Goal: Task Accomplishment & Management: Complete application form

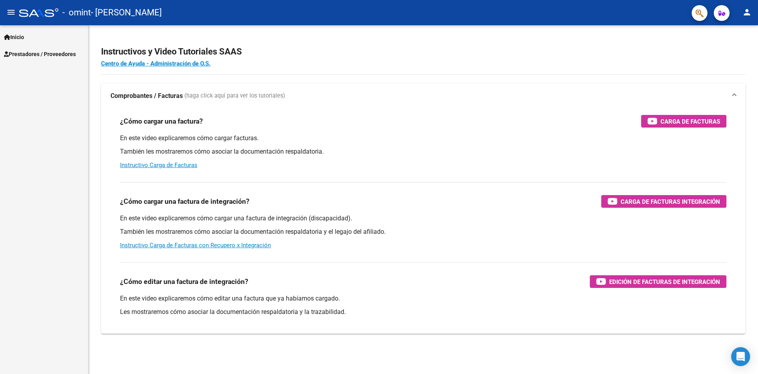
click at [30, 51] on span "Prestadores / Proveedores" at bounding box center [40, 54] width 72 height 9
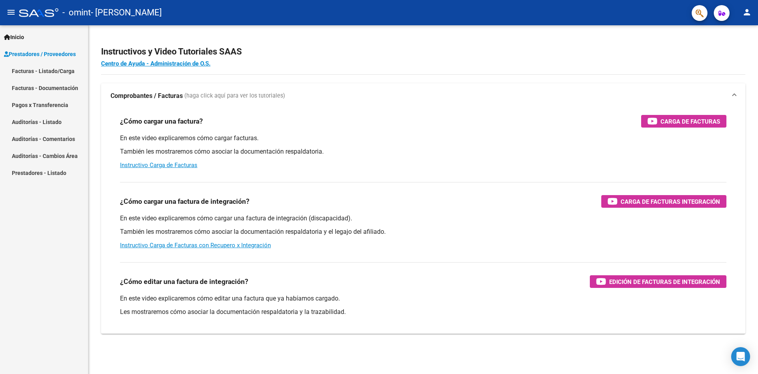
click at [56, 67] on link "Facturas - Listado/Carga" at bounding box center [44, 70] width 88 height 17
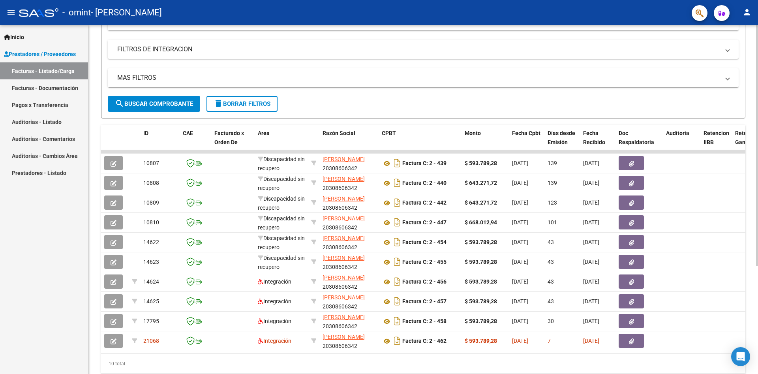
scroll to position [157, 0]
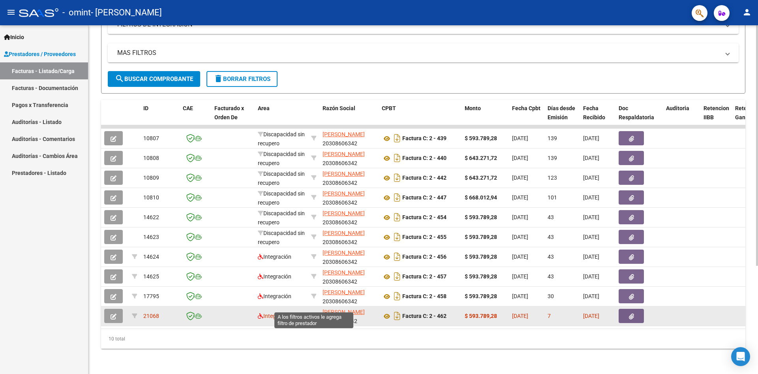
click at [311, 313] on icon at bounding box center [314, 316] width 6 height 6
type input "20308606342"
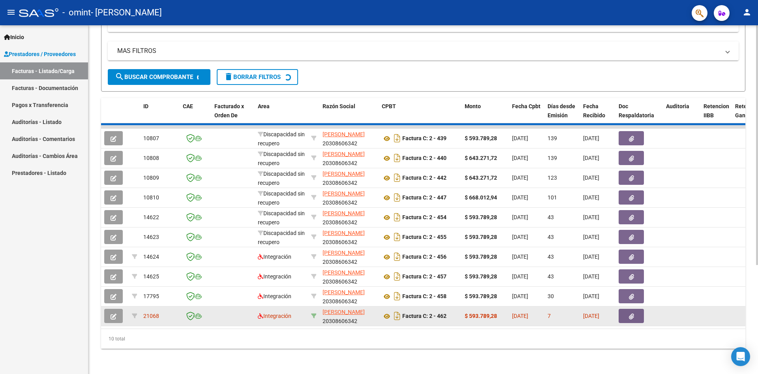
click at [311, 313] on icon at bounding box center [314, 316] width 6 height 6
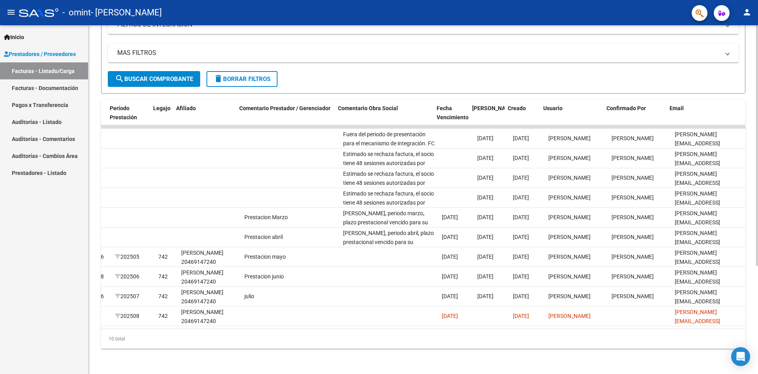
scroll to position [0, 1020]
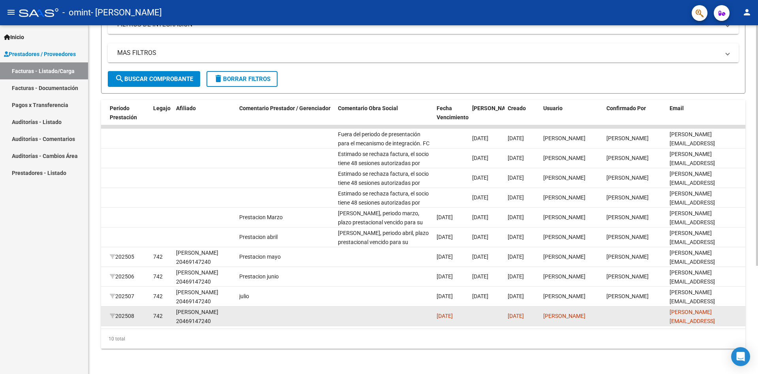
click at [497, 306] on datatable-body-cell at bounding box center [487, 315] width 36 height 19
click at [445, 313] on span "[DATE]" at bounding box center [445, 316] width 16 height 6
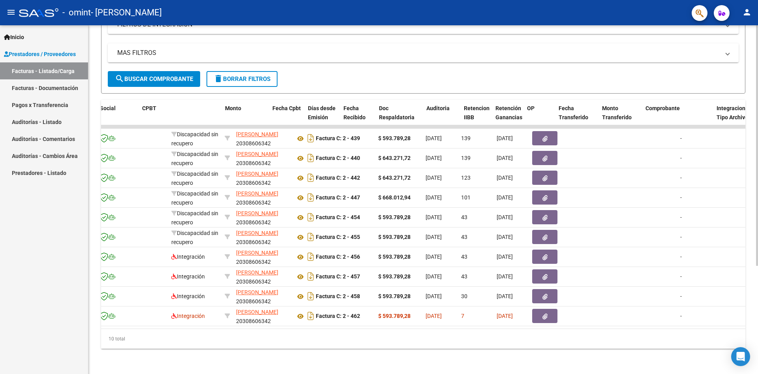
scroll to position [0, 0]
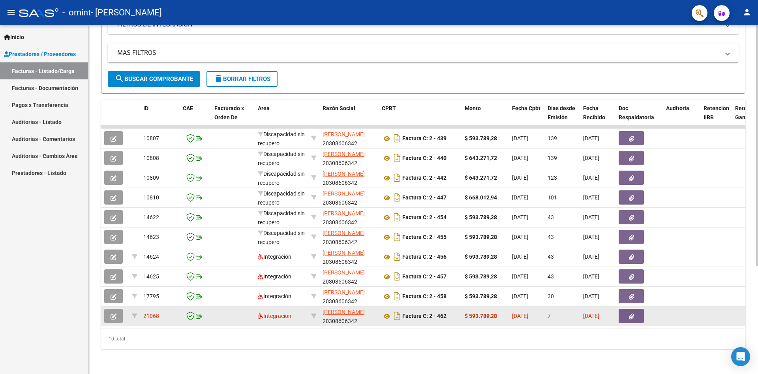
click at [116, 309] on button "button" at bounding box center [113, 316] width 19 height 14
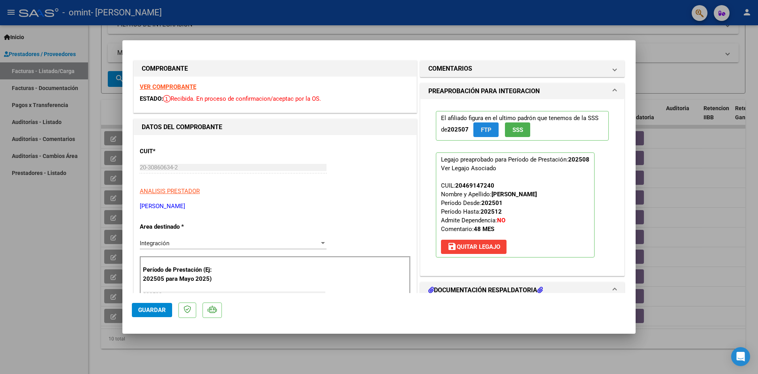
click at [484, 129] on span "FTP" at bounding box center [486, 129] width 11 height 7
click at [512, 128] on span "SSS" at bounding box center [517, 129] width 11 height 7
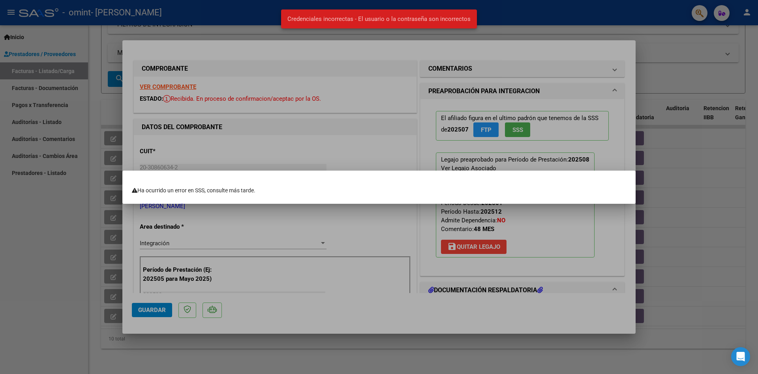
click at [507, 20] on div at bounding box center [379, 187] width 758 height 374
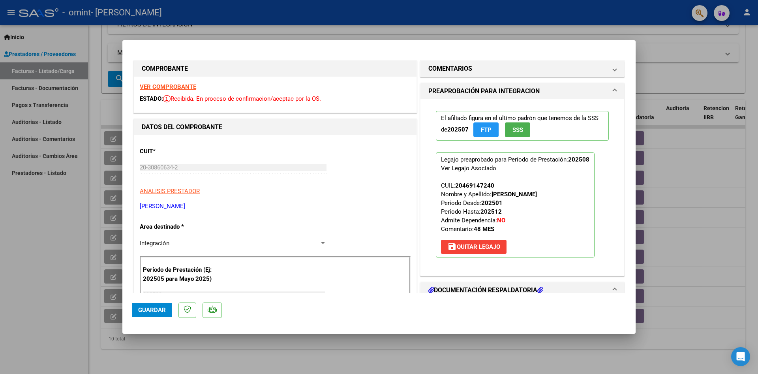
click at [515, 134] on button "SSS" at bounding box center [517, 129] width 25 height 15
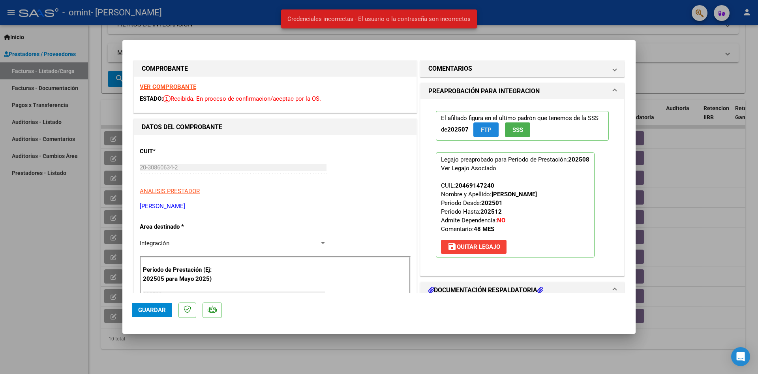
click at [485, 130] on span "FTP" at bounding box center [486, 129] width 11 height 7
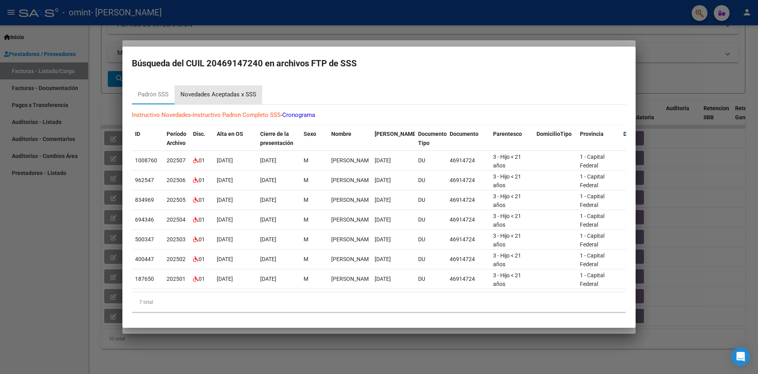
click at [198, 92] on div "Novedades Aceptadas x SSS" at bounding box center [218, 94] width 76 height 9
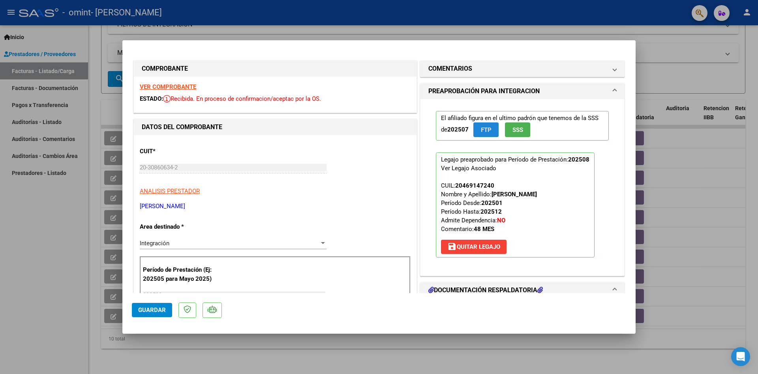
type input "$ 0,00"
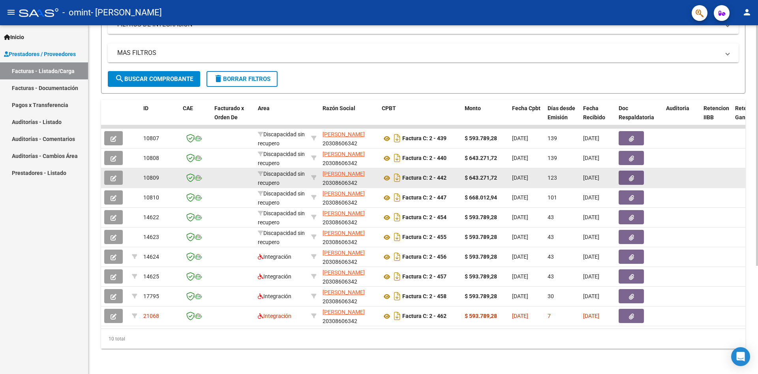
scroll to position [2, 0]
